Goal: Transaction & Acquisition: Download file/media

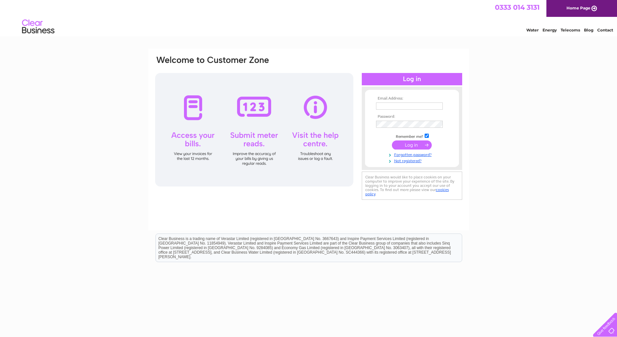
type input "lumleyflorist@btconnect.com"
click at [405, 147] on input "submit" at bounding box center [412, 144] width 40 height 9
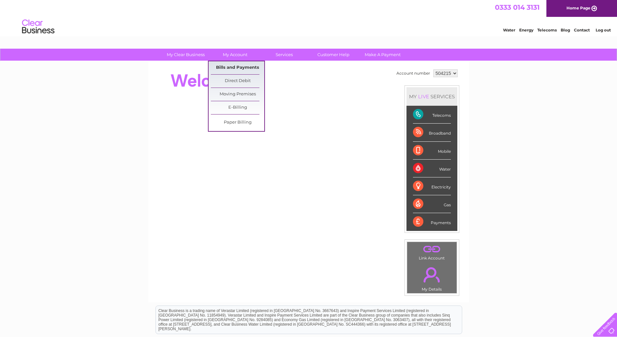
click at [231, 69] on link "Bills and Payments" at bounding box center [237, 67] width 53 height 13
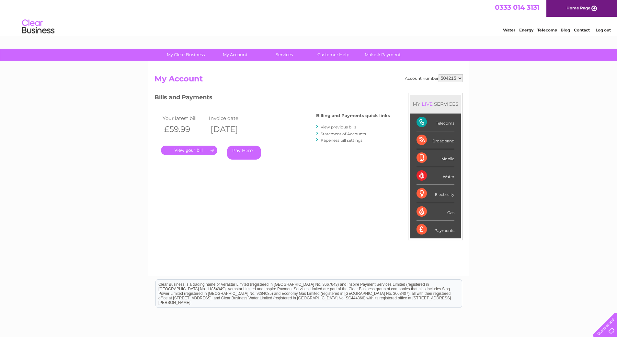
click at [324, 126] on link "View previous bills" at bounding box center [339, 126] width 36 height 5
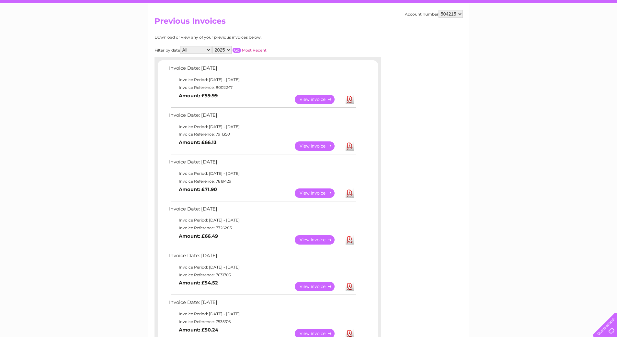
scroll to position [65, 0]
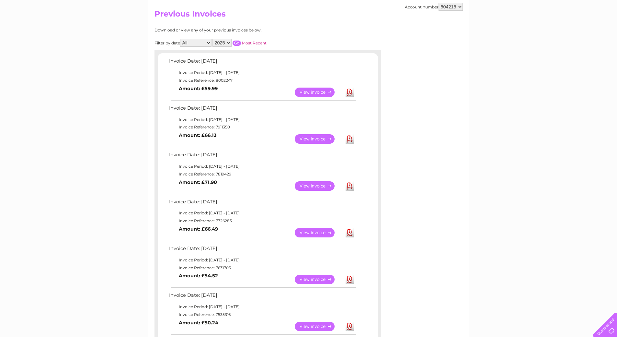
click at [352, 93] on link "Download" at bounding box center [350, 92] width 8 height 9
click at [350, 141] on link "Download" at bounding box center [350, 138] width 8 height 9
click at [352, 189] on link "Download" at bounding box center [350, 185] width 8 height 9
click at [351, 235] on link "Download" at bounding box center [350, 232] width 8 height 9
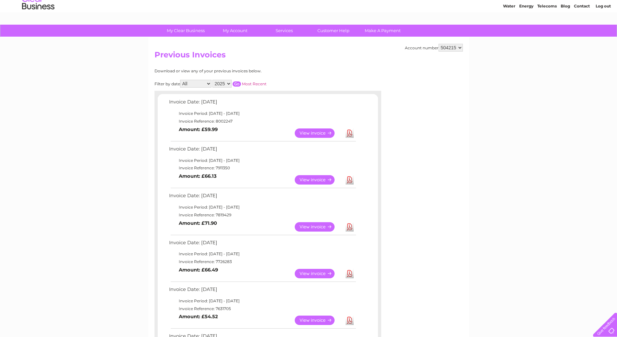
scroll to position [0, 0]
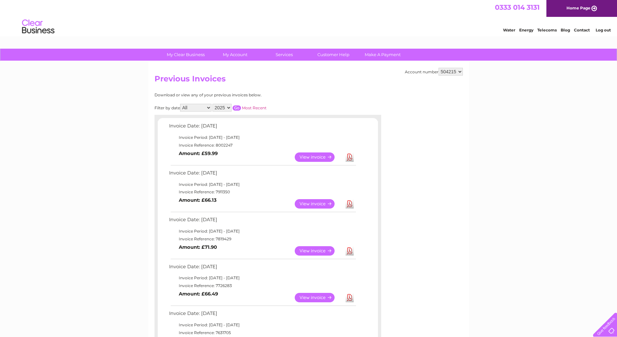
click at [606, 29] on link "Log out" at bounding box center [603, 30] width 15 height 5
